Goal: Information Seeking & Learning: Find specific fact

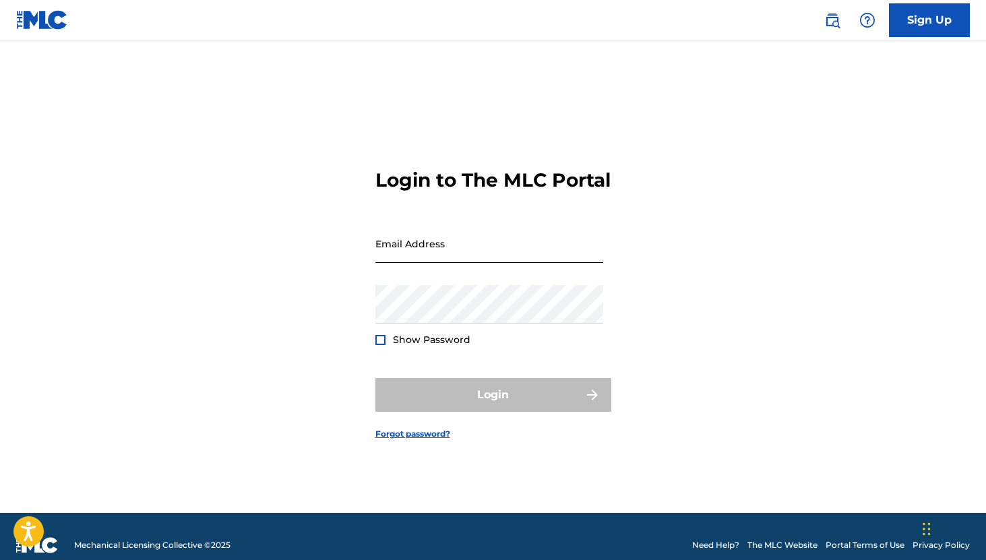
click at [412, 255] on input "Email Address" at bounding box center [489, 243] width 228 height 38
click at [252, 338] on div "Login to The MLC Portal Email Address Password Show Password Login Forgot passw…" at bounding box center [494, 293] width 944 height 439
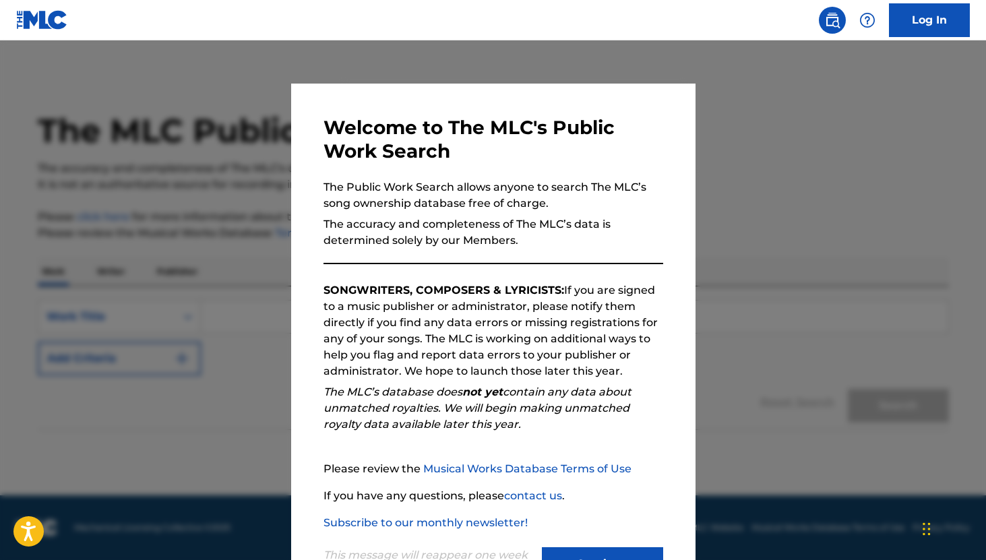
scroll to position [57, 0]
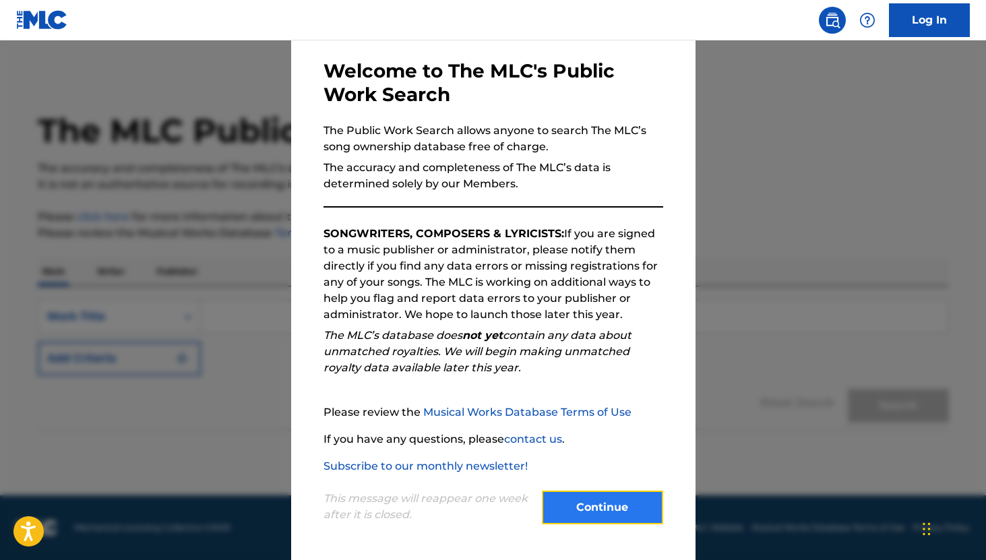
click at [603, 515] on button "Continue" at bounding box center [602, 508] width 121 height 34
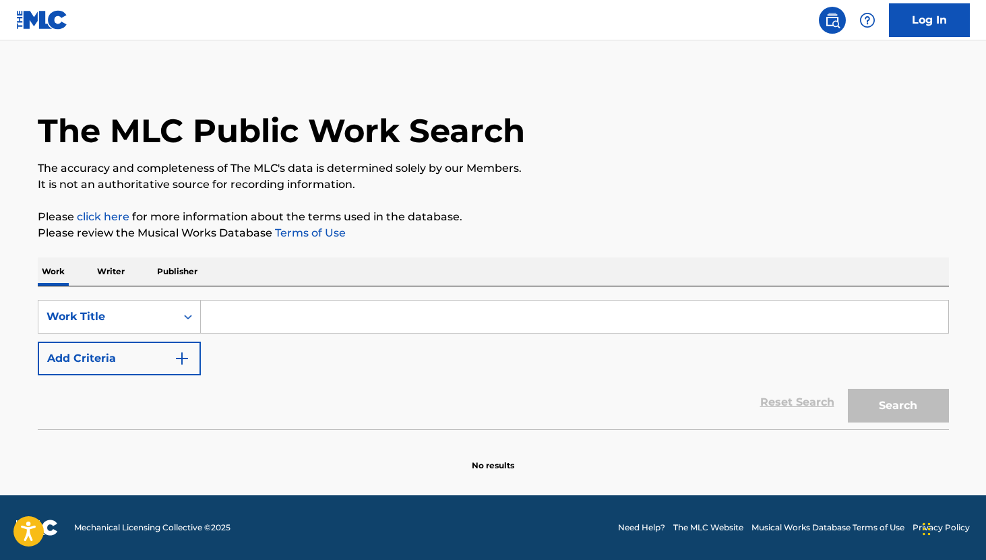
click at [247, 322] on input "Search Form" at bounding box center [575, 317] width 748 height 32
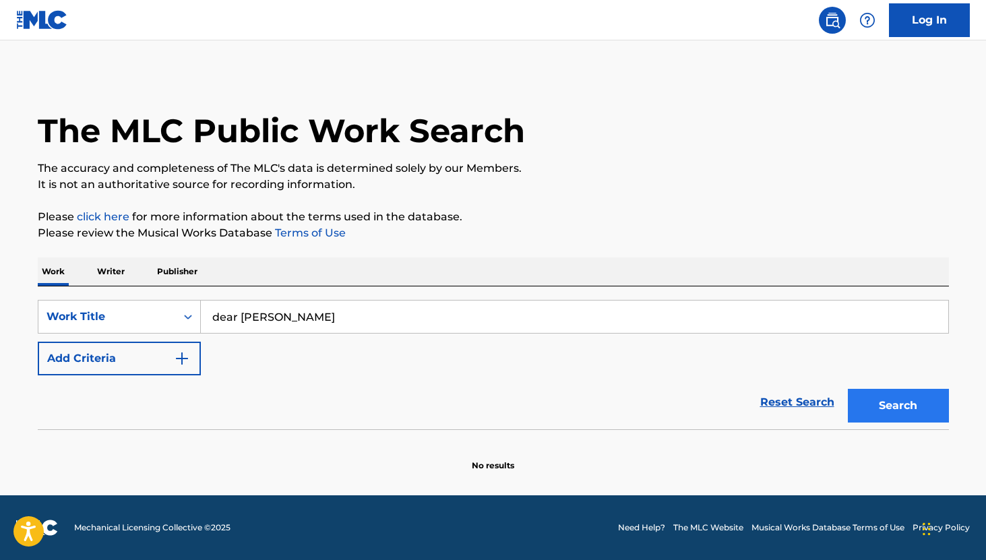
type input "dear [PERSON_NAME]"
click at [912, 402] on button "Search" at bounding box center [898, 406] width 101 height 34
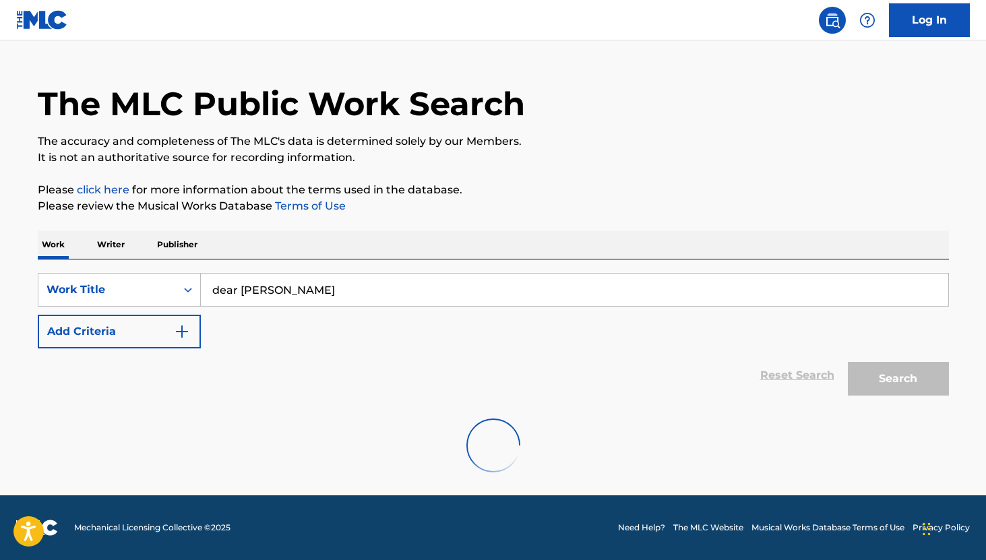
scroll to position [0, 0]
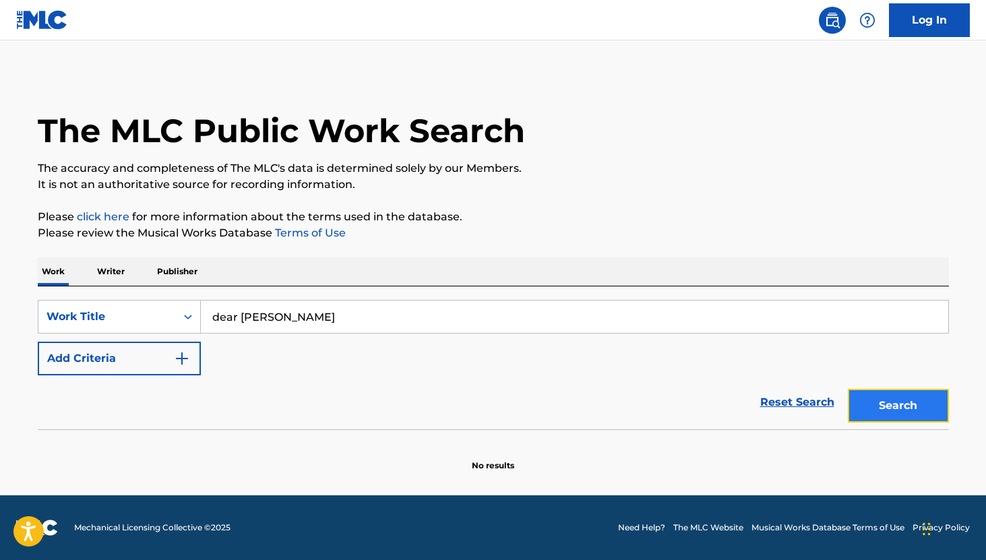
click at [909, 413] on button "Search" at bounding box center [898, 406] width 101 height 34
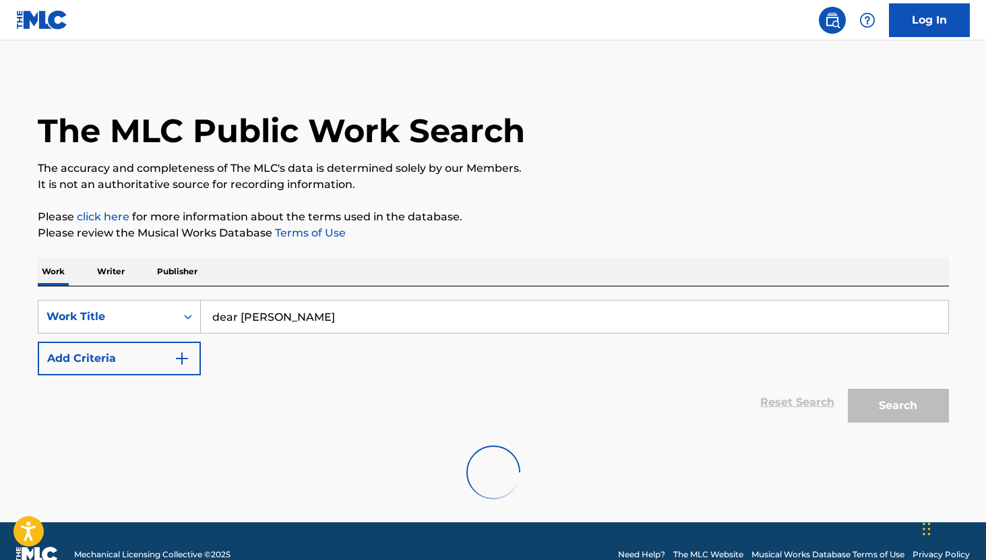
click at [114, 274] on p "Writer" at bounding box center [111, 272] width 36 height 28
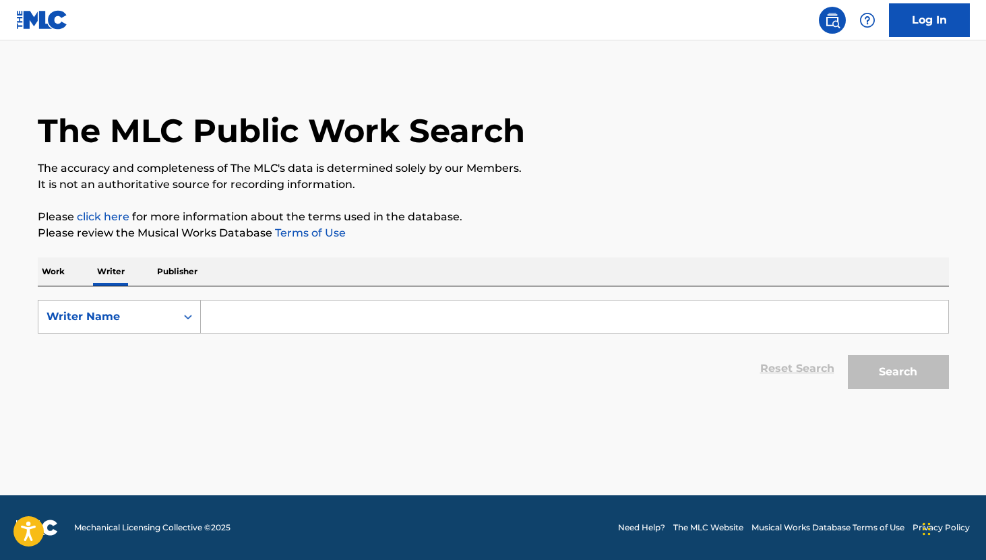
click at [191, 322] on icon "Search Form" at bounding box center [187, 316] width 13 height 13
click at [113, 388] on div "Writer Name" at bounding box center [119, 384] width 162 height 34
click at [254, 322] on input "Search Form" at bounding box center [575, 317] width 748 height 32
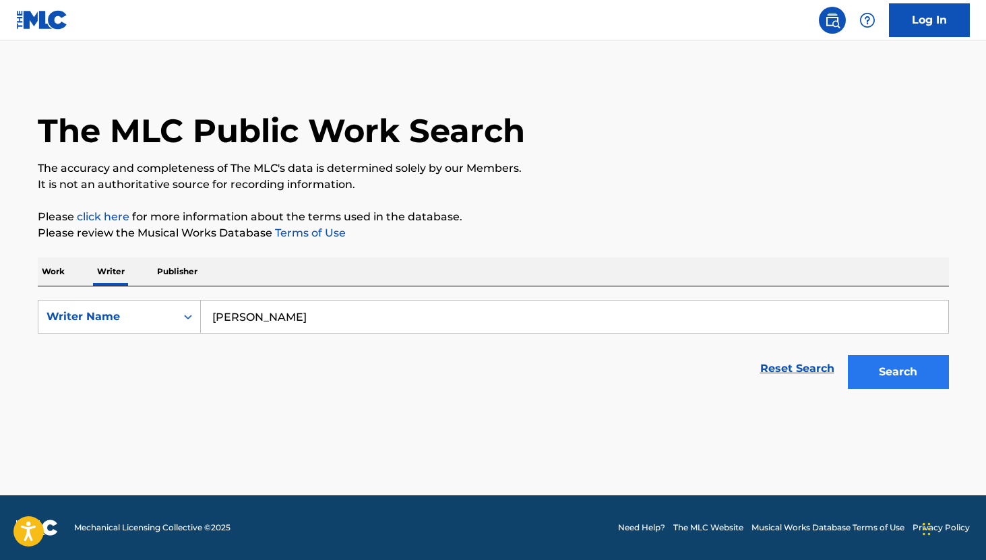
type input "[PERSON_NAME]"
click at [894, 377] on button "Search" at bounding box center [898, 372] width 101 height 34
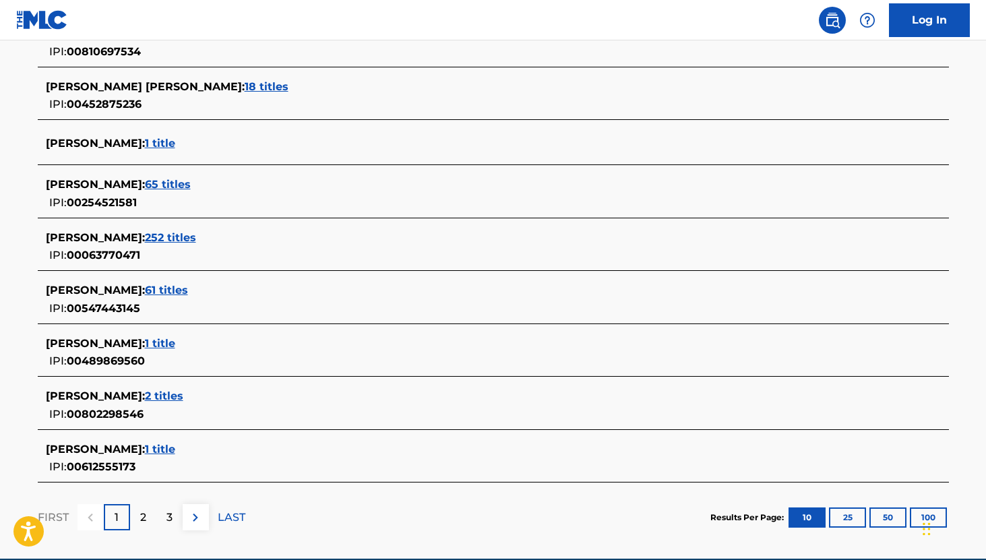
scroll to position [512, 0]
